Goal: Task Accomplishment & Management: Manage account settings

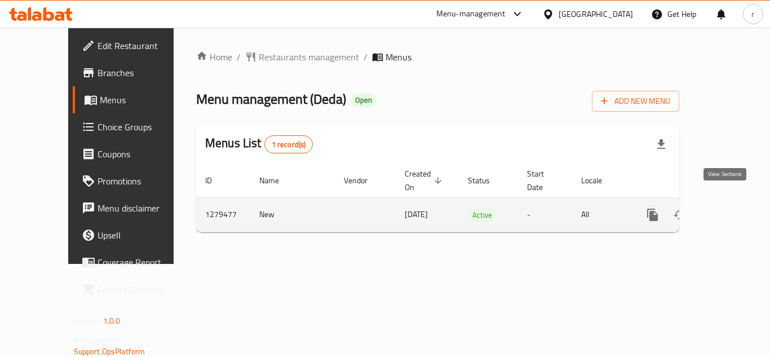
click at [729, 210] on icon "enhanced table" at bounding box center [734, 215] width 10 height 10
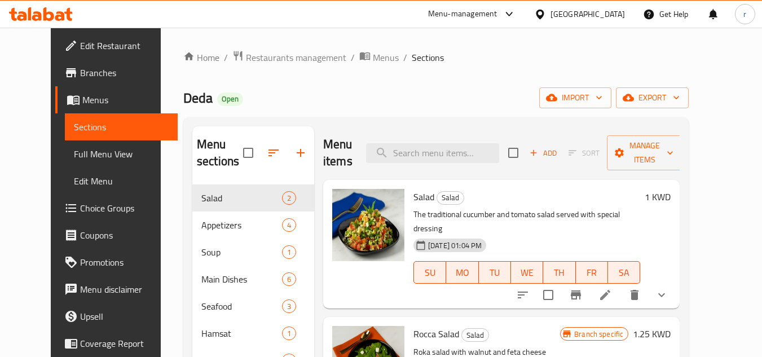
click at [80, 205] on span "Choice Groups" at bounding box center [124, 208] width 89 height 14
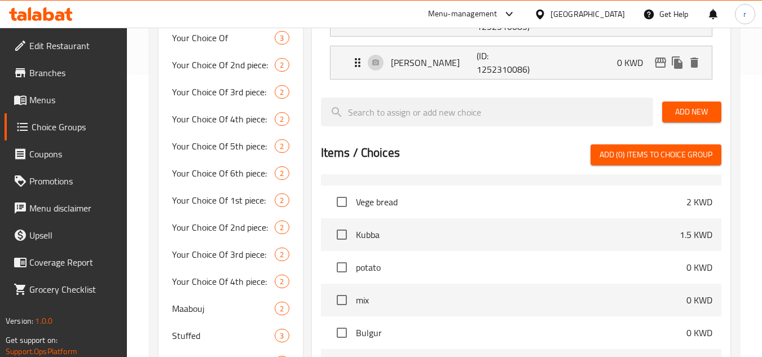
scroll to position [113, 0]
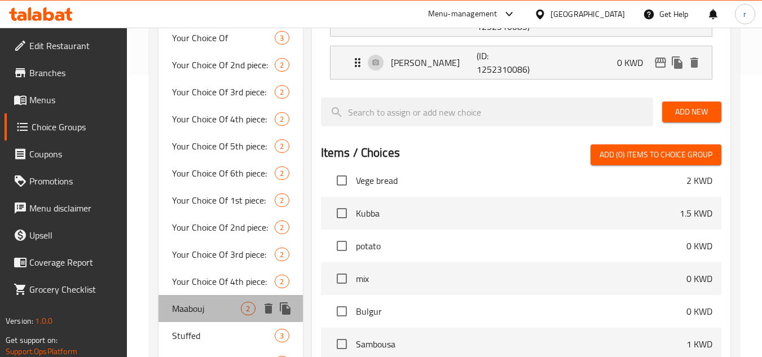
click at [196, 310] on span "Maabouj" at bounding box center [206, 309] width 69 height 14
type input "Maabouj"
type input "معبوج"
type input "0"
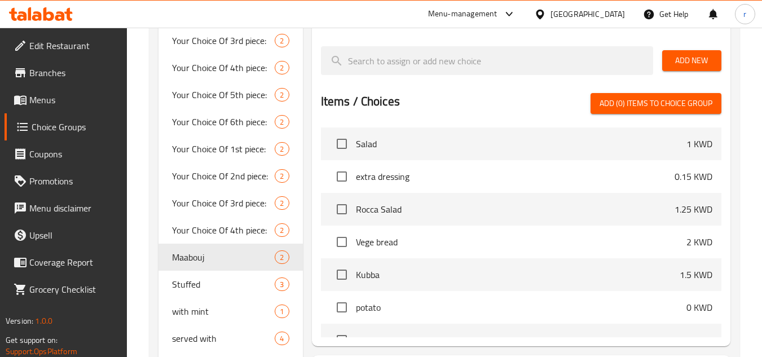
scroll to position [338, 0]
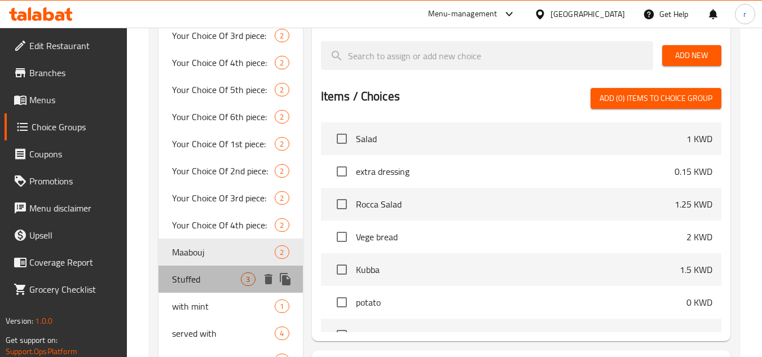
click at [191, 277] on span "Stuffed" at bounding box center [206, 279] width 69 height 14
type input "Stuffed"
type input "حشو"
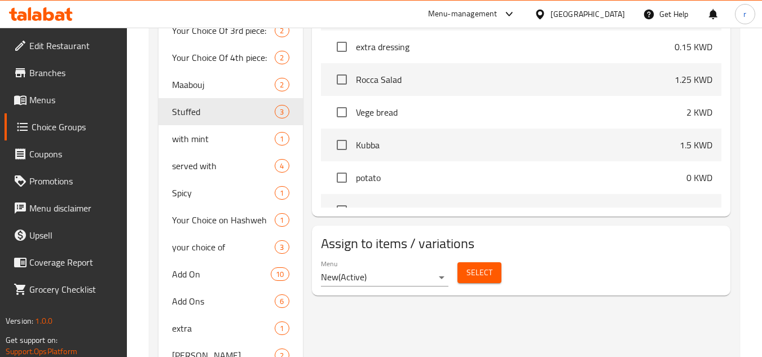
scroll to position [554, 0]
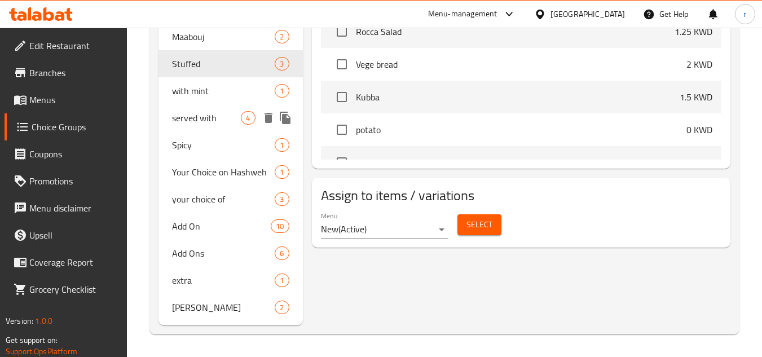
click at [194, 116] on span "served with" at bounding box center [206, 118] width 69 height 14
type input "served with"
type input "يقدم مع"
type input "1"
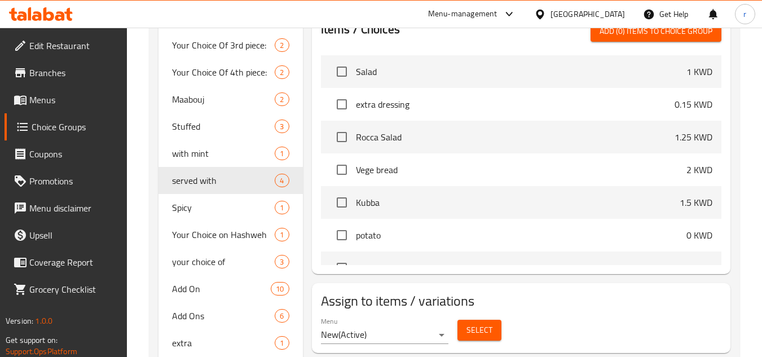
scroll to position [497, 0]
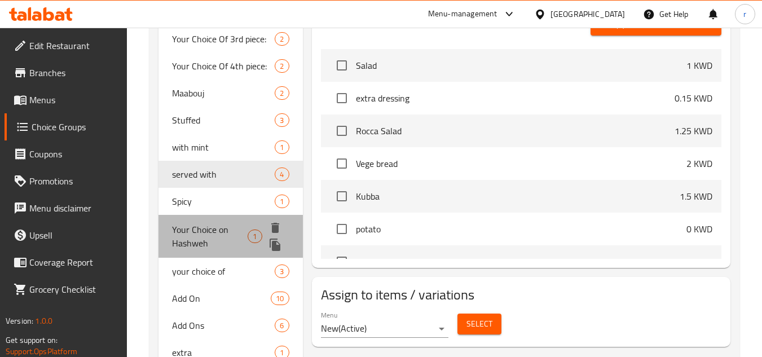
click at [217, 232] on span "Your Choice on Hashweh" at bounding box center [210, 236] width 76 height 27
type input "Your Choice on Hashweh"
type input "اختيارك على حشو"
type input "0"
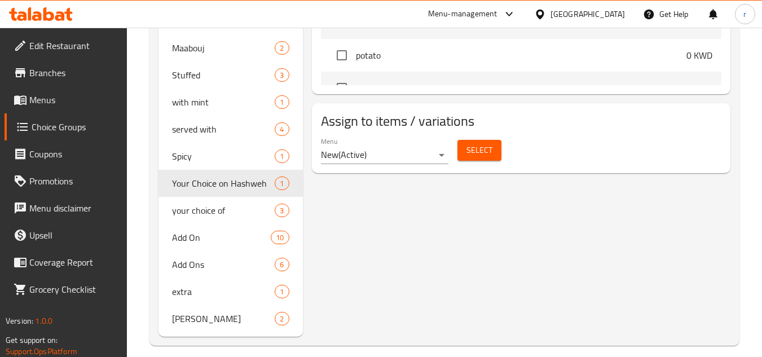
scroll to position [554, 0]
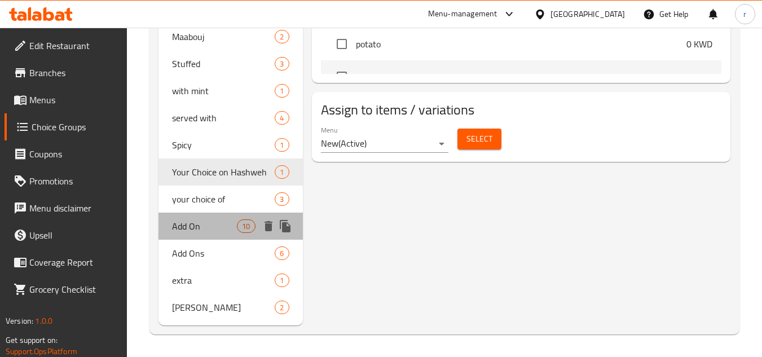
click at [196, 229] on span "Add On" at bounding box center [204, 226] width 65 height 14
type input "Add On"
type input "إضافة"
type input "9"
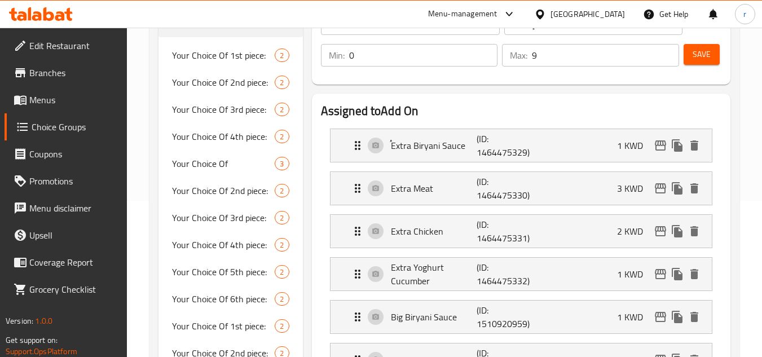
scroll to position [46, 0]
